Goal: Find specific page/section: Find specific page/section

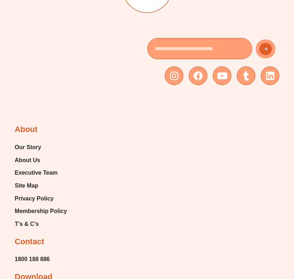
scroll to position [4431, 0]
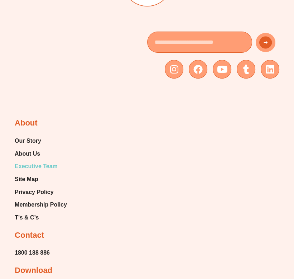
click at [21, 171] on span "Executive Team" at bounding box center [36, 166] width 43 height 11
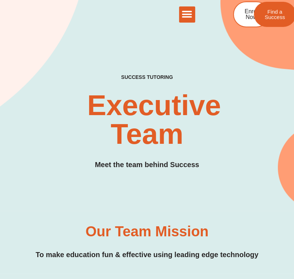
click at [181, 16] on div "Menu Toggle" at bounding box center [187, 14] width 16 height 16
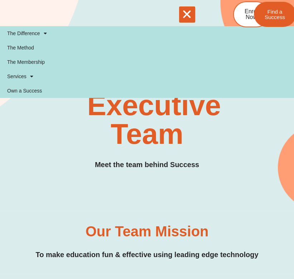
click at [77, 141] on div "SUCCESS TUTORING​ Executive Team Meet the team behind Success" at bounding box center [147, 129] width 265 height 110
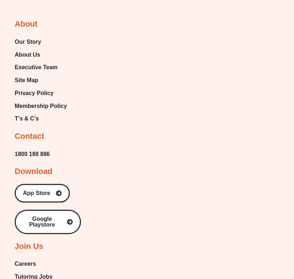
scroll to position [2431, 0]
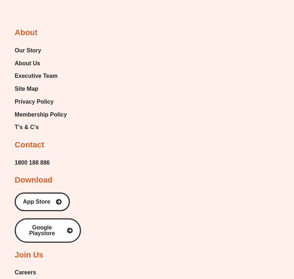
click at [26, 140] on h2 "Contact" at bounding box center [29, 145] width 29 height 10
